Goal: Information Seeking & Learning: Learn about a topic

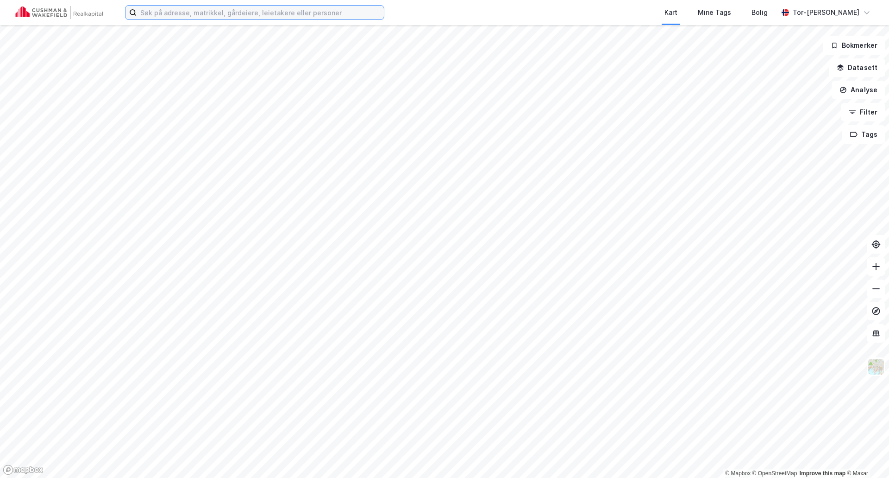
click at [171, 15] on input at bounding box center [260, 13] width 247 height 14
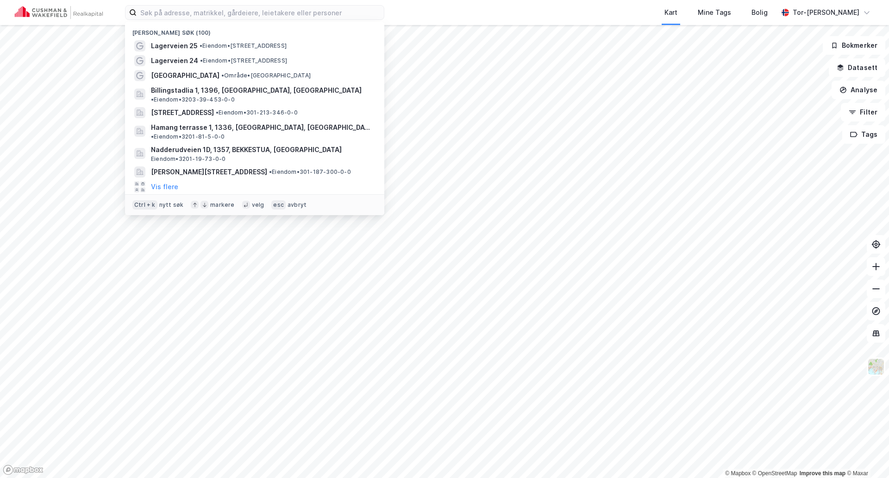
click at [413, 17] on div "Nylige søk (100) Lagerveien 25 • Eiendom • [STREET_ADDRESS] • Eiendom • [STREET…" at bounding box center [444, 12] width 889 height 25
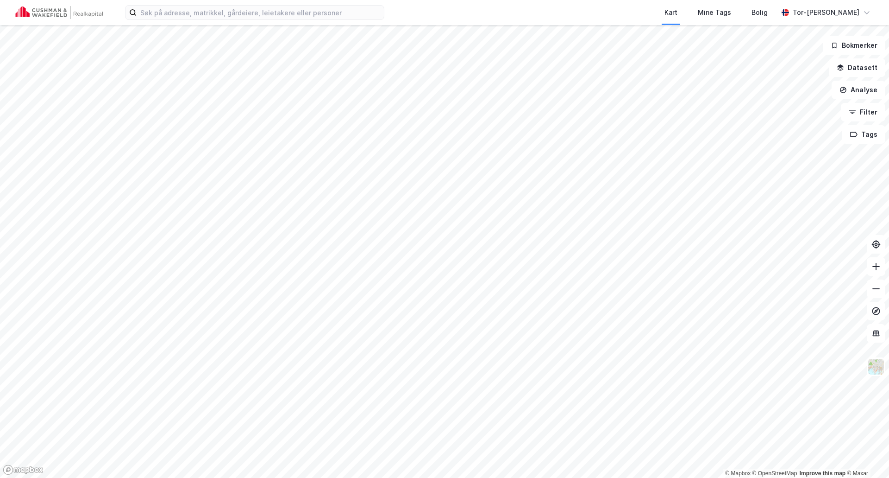
click at [413, 14] on div "Kart Mine Tags Bolig Tor-[PERSON_NAME]" at bounding box center [444, 12] width 889 height 25
click at [869, 69] on button "Datasett" at bounding box center [857, 67] width 57 height 19
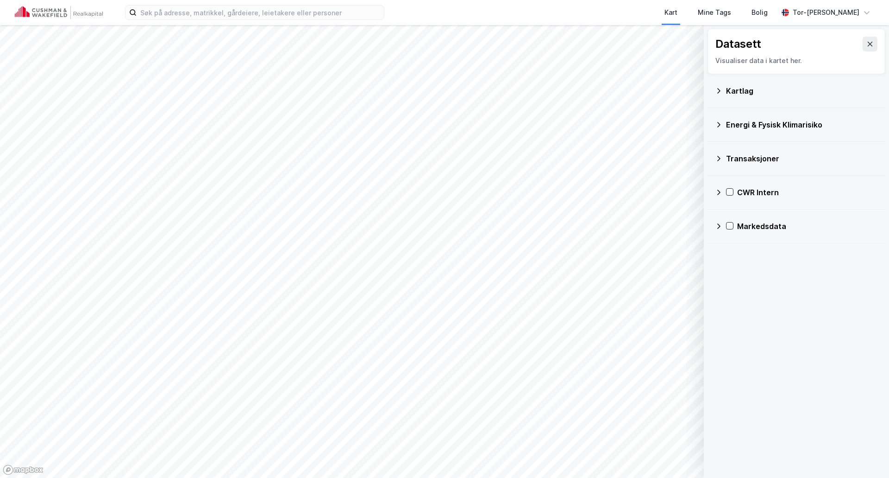
click at [720, 193] on icon at bounding box center [719, 192] width 3 height 6
click at [730, 238] on icon at bounding box center [730, 236] width 7 height 7
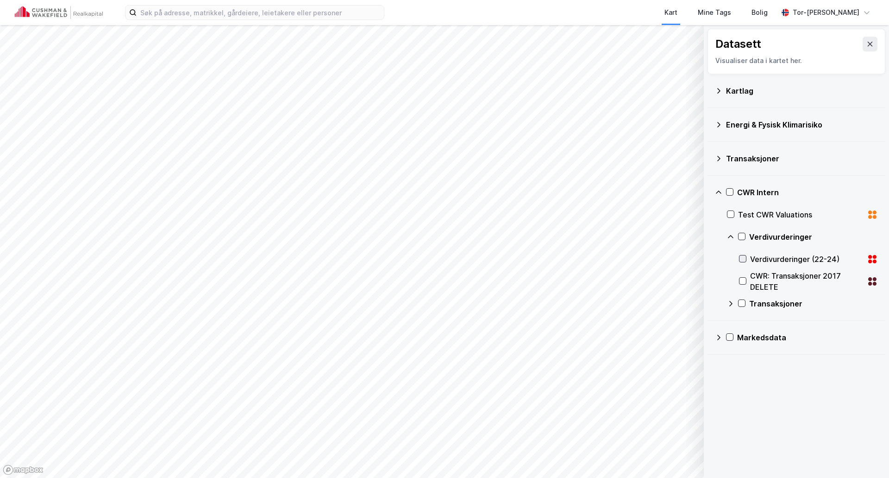
click at [743, 256] on icon at bounding box center [743, 258] width 6 height 6
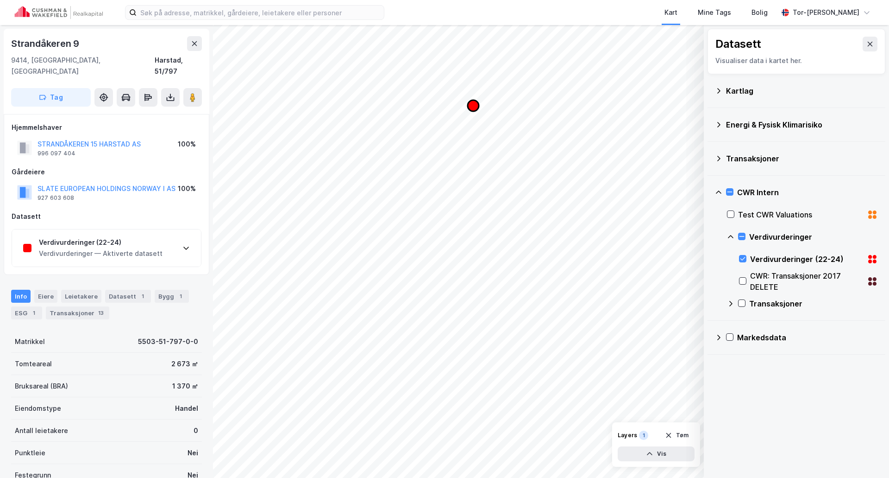
click at [472, 105] on icon "Map marker" at bounding box center [473, 105] width 11 height 11
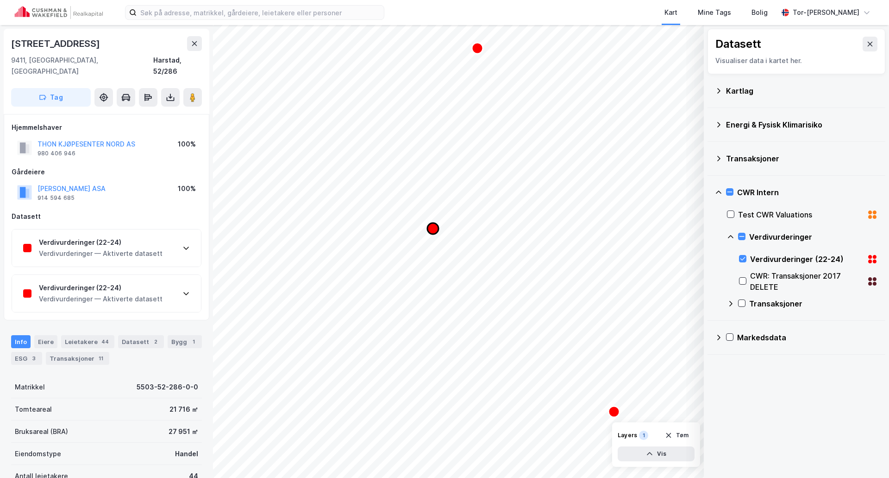
click at [434, 227] on icon "Map marker" at bounding box center [433, 228] width 11 height 11
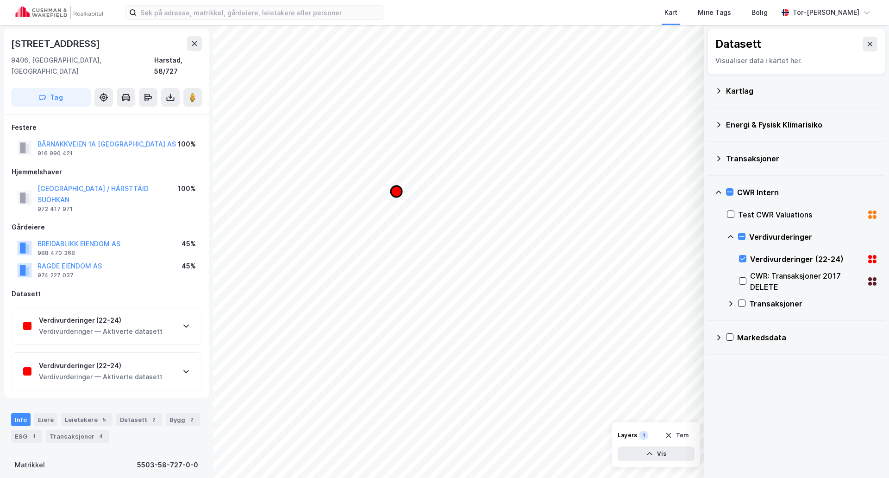
click at [397, 191] on icon "Map marker" at bounding box center [396, 191] width 11 height 11
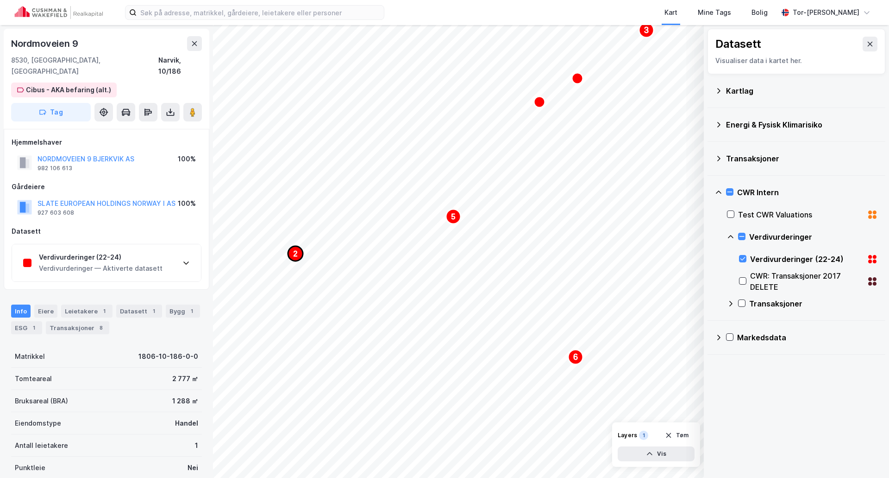
click at [295, 252] on text "2" at bounding box center [296, 254] width 4 height 8
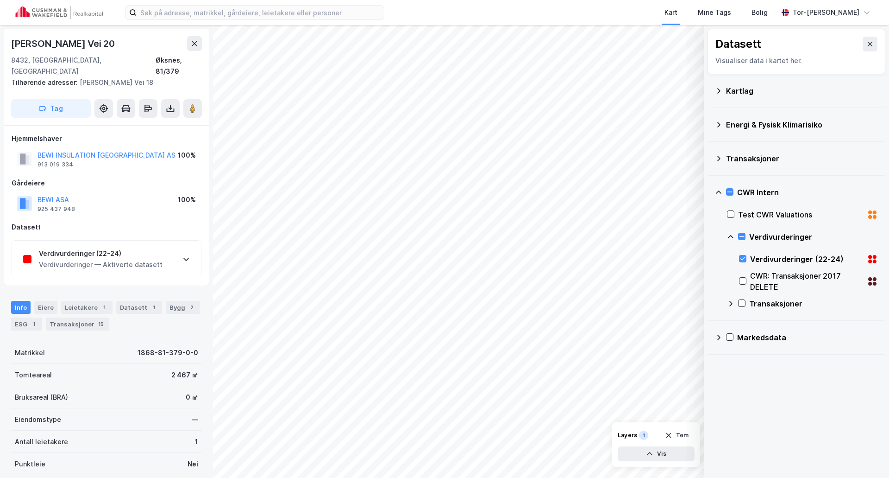
click at [177, 241] on div "Verdivurderinger (22-24) Verdivurderinger — Aktiverte datasett" at bounding box center [106, 258] width 189 height 37
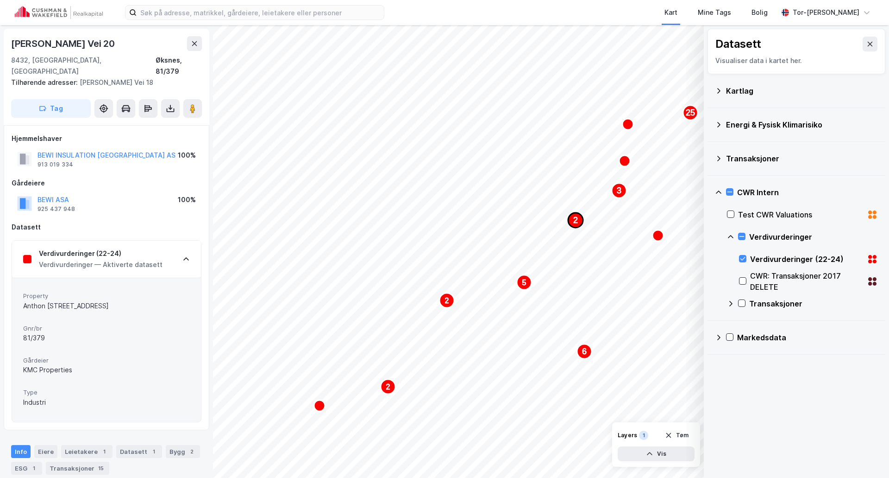
click at [575, 222] on text "2" at bounding box center [575, 219] width 5 height 9
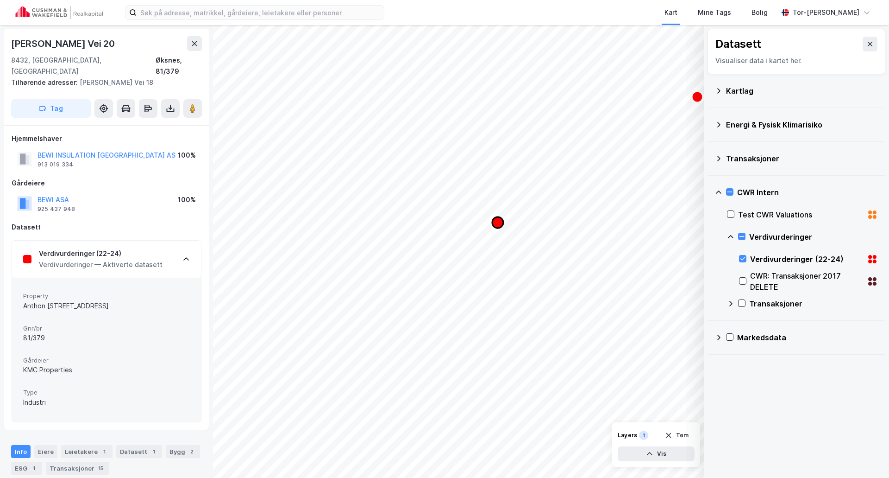
click at [498, 222] on icon "Map marker" at bounding box center [497, 222] width 11 height 11
click at [497, 221] on icon "Map marker" at bounding box center [497, 222] width 11 height 11
click at [497, 220] on icon "Map marker" at bounding box center [497, 222] width 11 height 11
click at [498, 211] on icon "Map marker" at bounding box center [497, 211] width 11 height 11
